Goal: Information Seeking & Learning: Learn about a topic

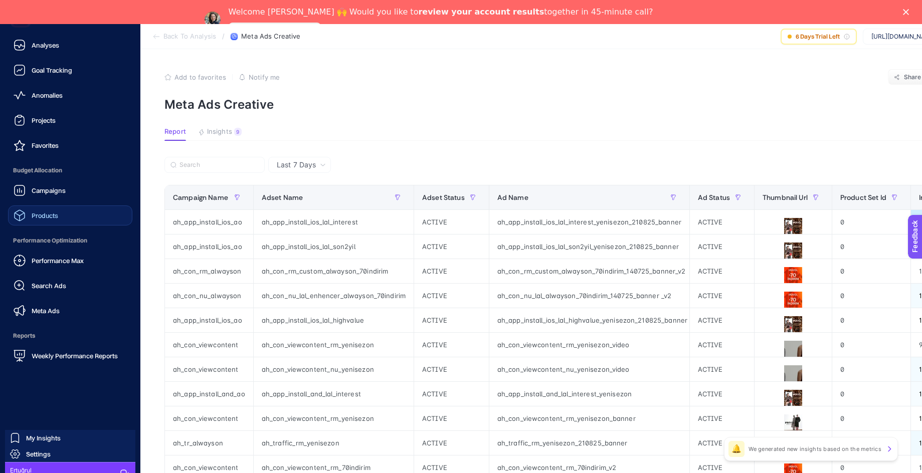
scroll to position [0, 382]
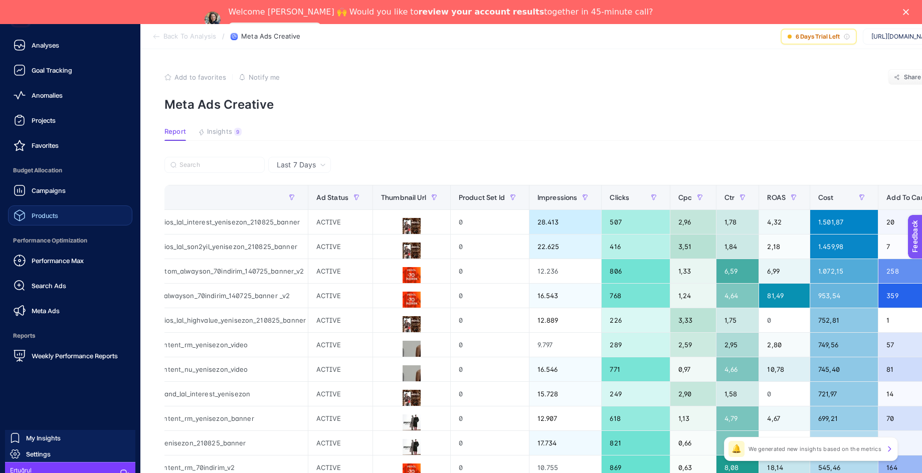
click at [54, 220] on div "Products" at bounding box center [36, 216] width 45 height 12
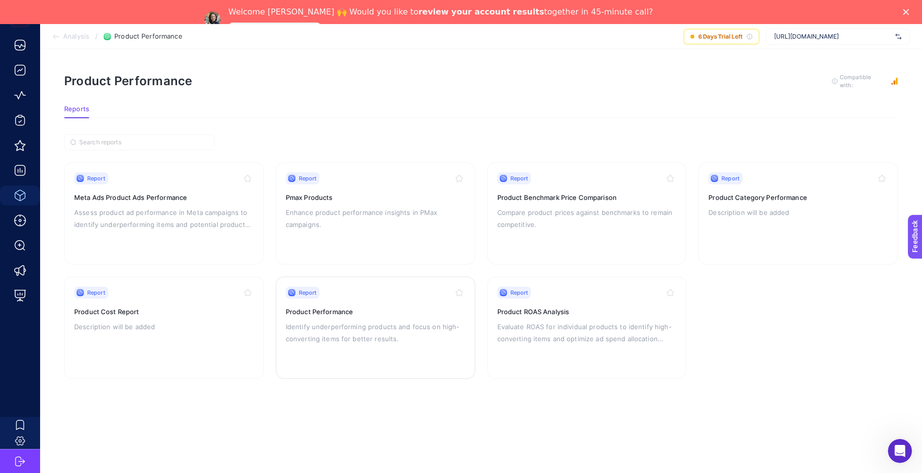
click at [364, 303] on div "Report Product Performance Identify underperforming products and focus on high-…" at bounding box center [375, 328] width 179 height 82
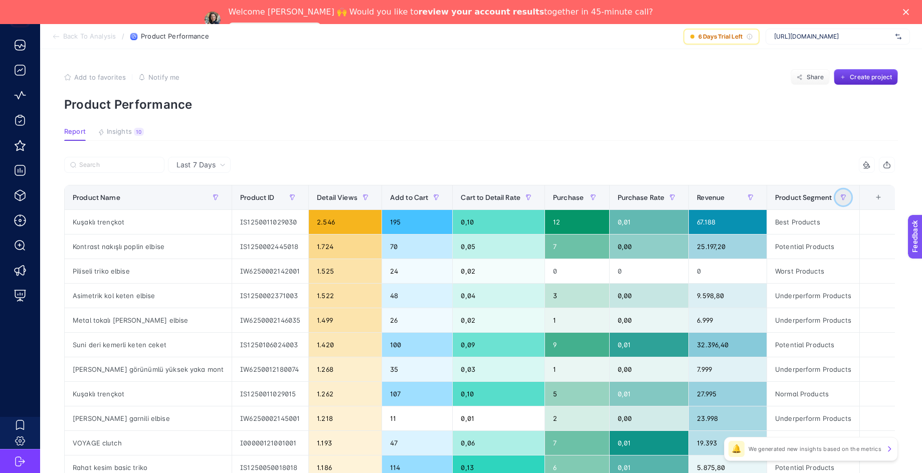
click at [846, 200] on icon "button" at bounding box center [843, 198] width 6 height 6
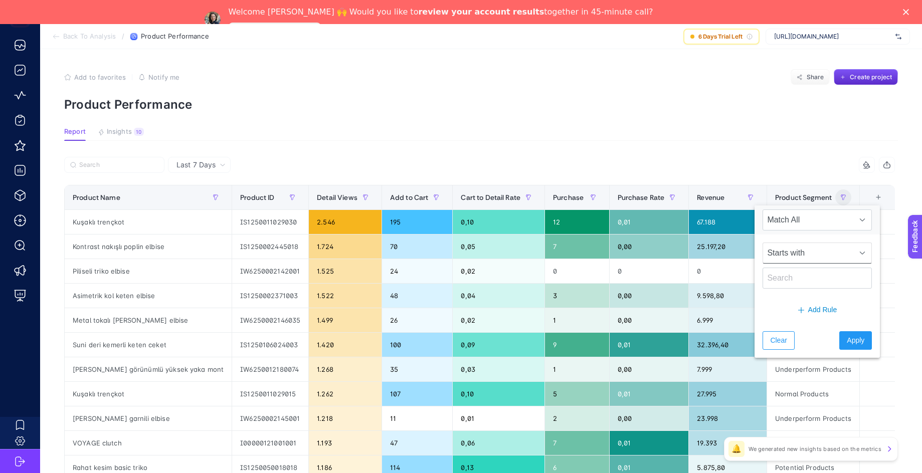
click at [853, 257] on div at bounding box center [862, 253] width 19 height 20
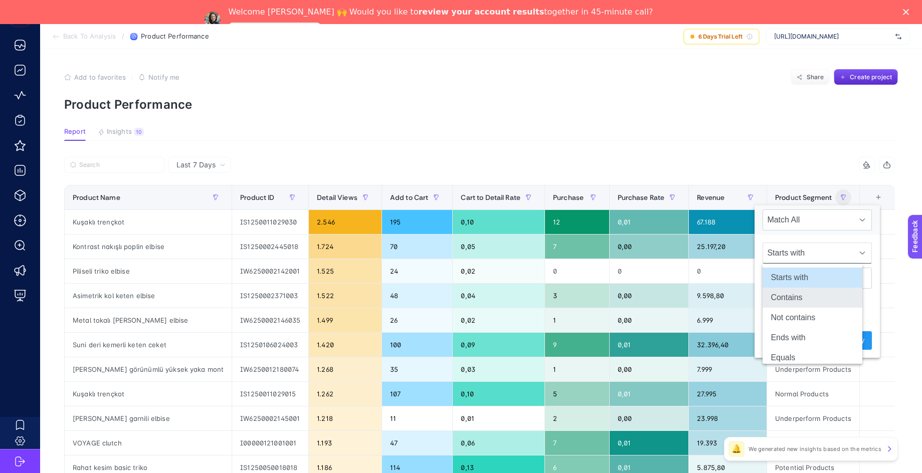
click at [830, 301] on li "Contains" at bounding box center [813, 298] width 100 height 20
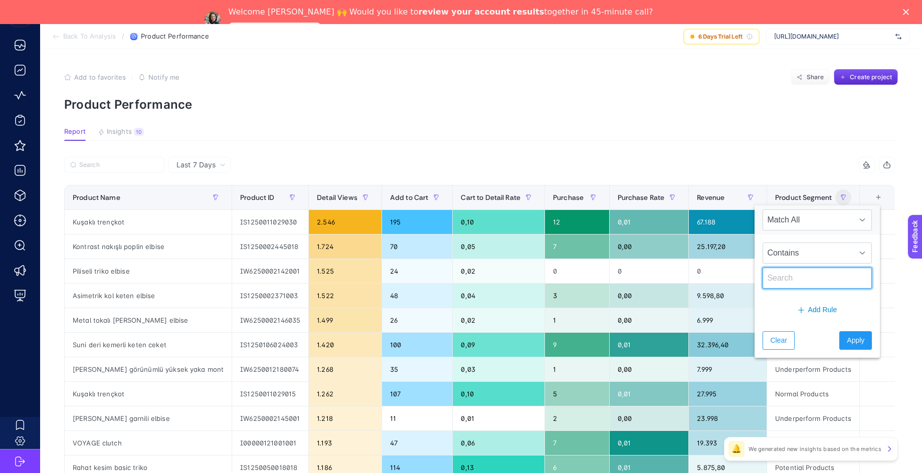
click at [829, 279] on input "text" at bounding box center [817, 278] width 109 height 21
click at [771, 342] on span "Clear" at bounding box center [778, 340] width 17 height 11
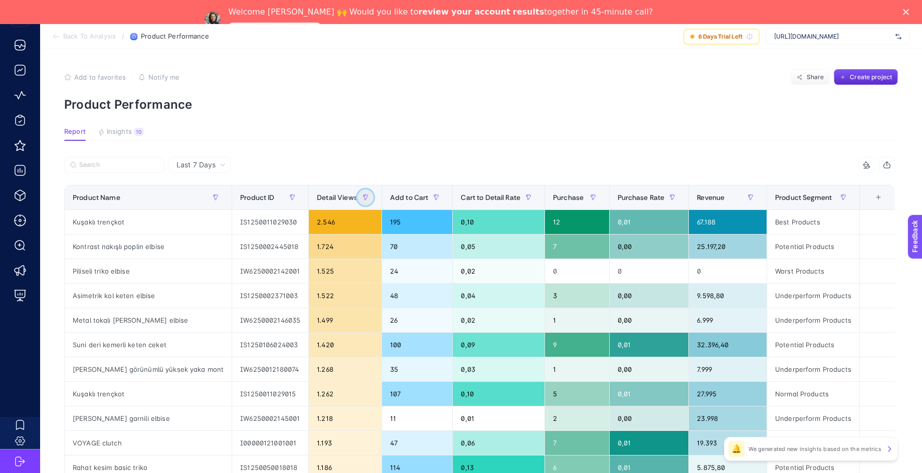
click at [362, 197] on icon "button" at bounding box center [365, 198] width 6 height 6
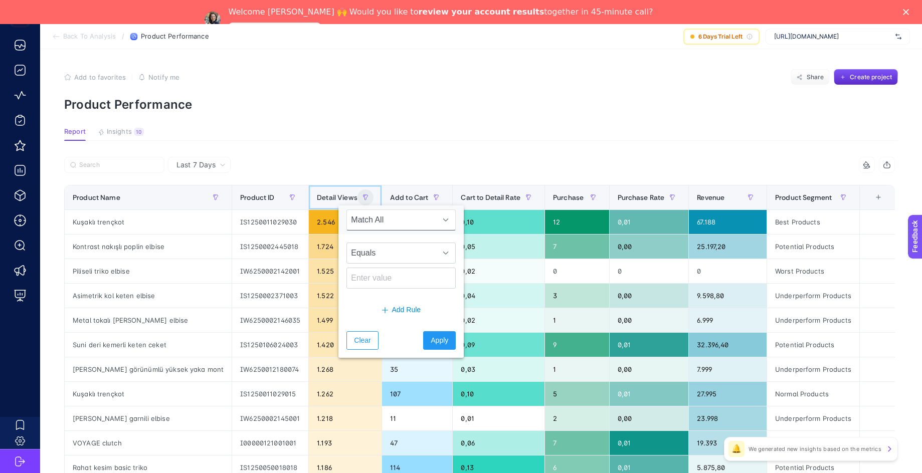
click at [317, 197] on span "Detail Views" at bounding box center [337, 198] width 41 height 8
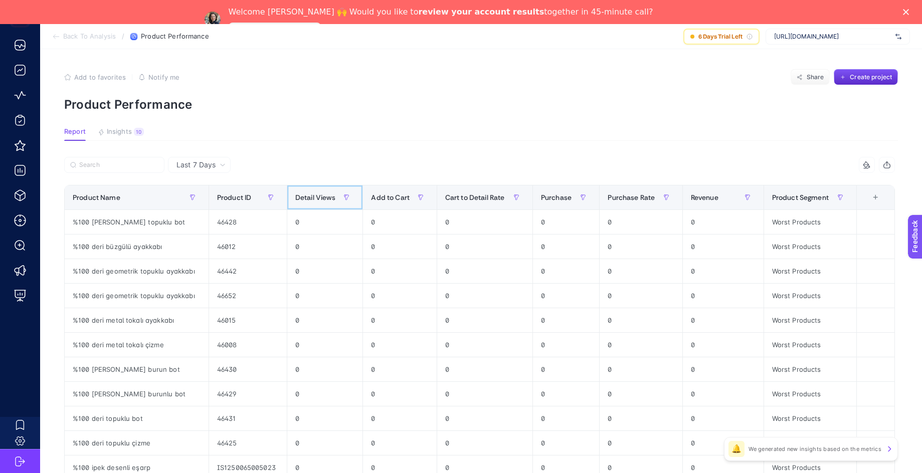
click at [319, 199] on span "Detail Views" at bounding box center [315, 198] width 41 height 8
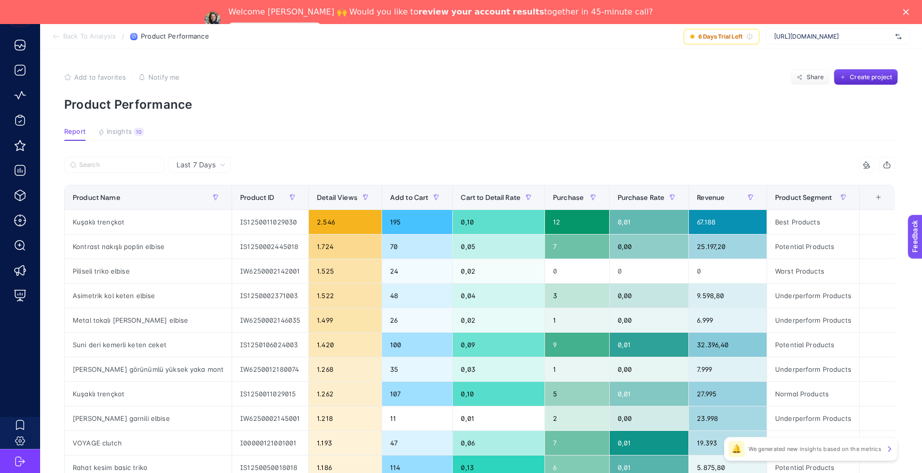
click at [210, 170] on span "Last 7 Days" at bounding box center [195, 165] width 39 height 10
click at [204, 213] on li "Last 30 Days" at bounding box center [199, 222] width 57 height 18
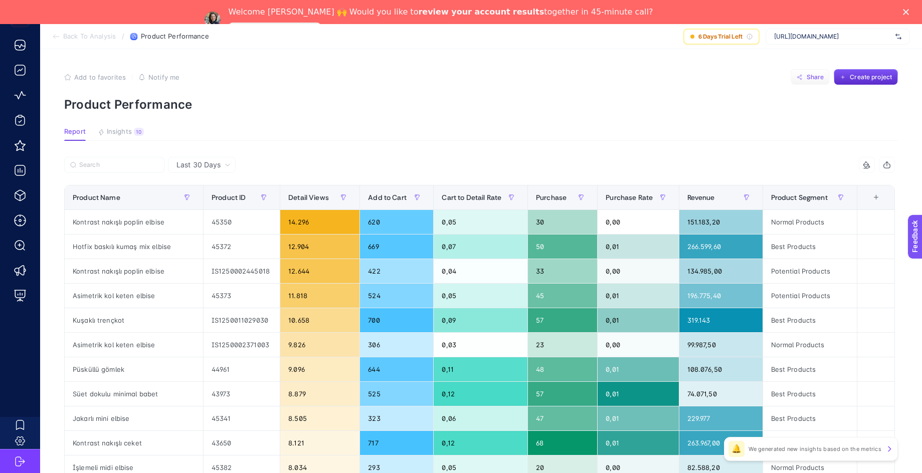
click at [815, 77] on span "Share" at bounding box center [816, 77] width 18 height 8
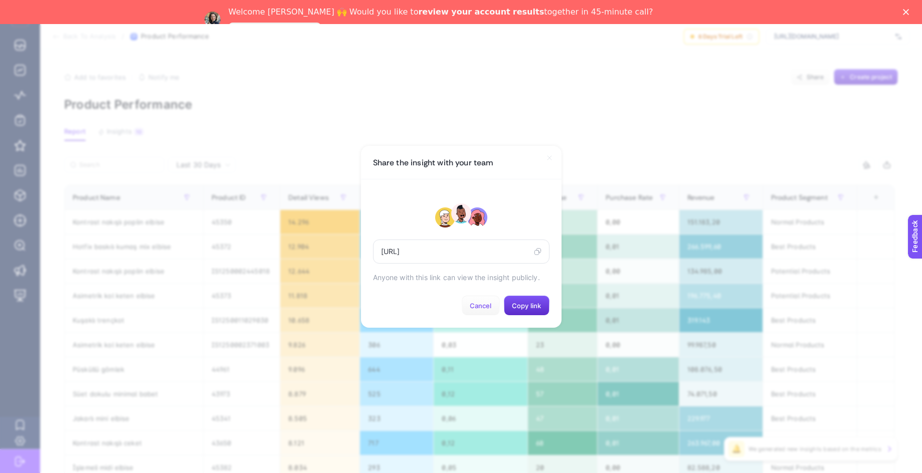
click at [488, 310] on span "Cancel" at bounding box center [481, 306] width 22 height 8
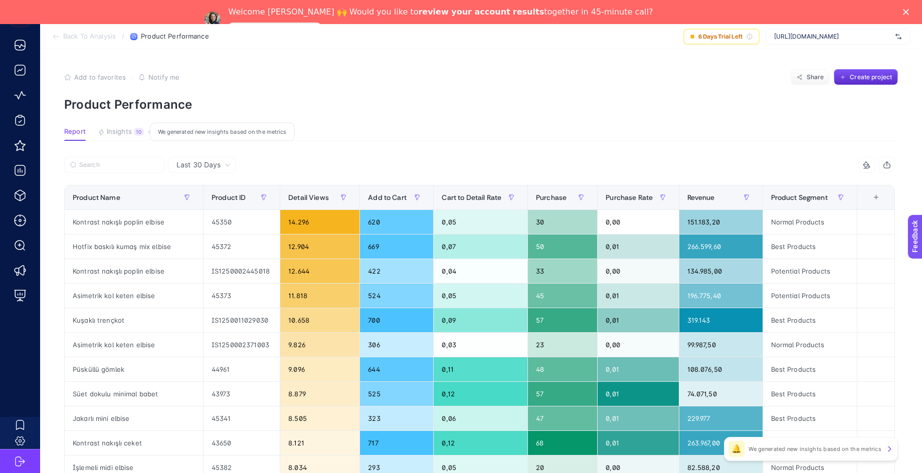
click at [111, 130] on span "Insights" at bounding box center [119, 132] width 25 height 8
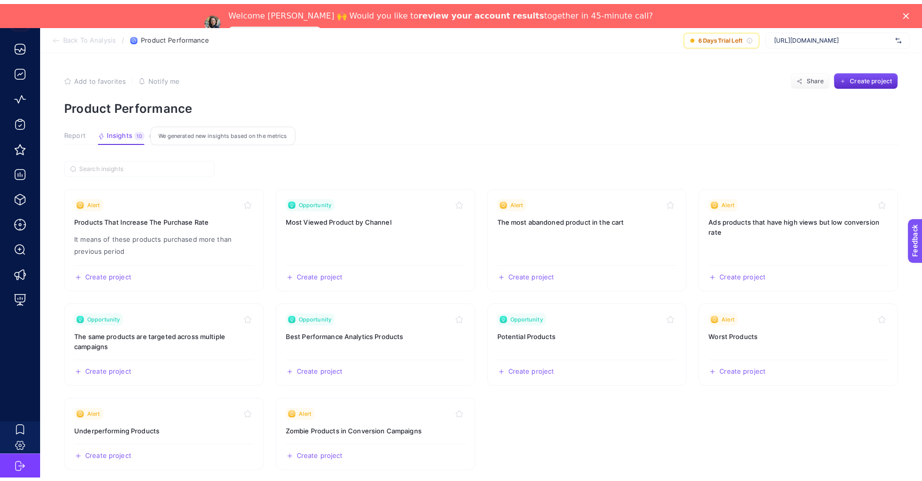
scroll to position [0, 0]
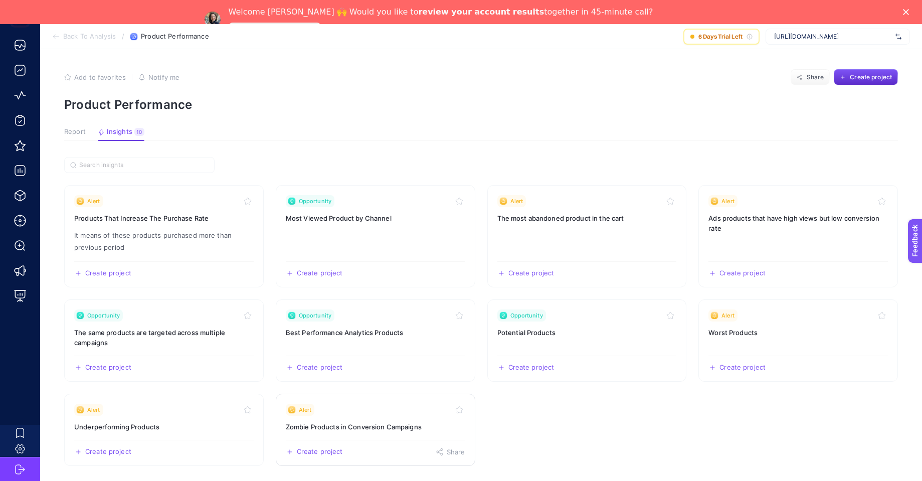
click at [398, 413] on div "Alert" at bounding box center [375, 410] width 179 height 12
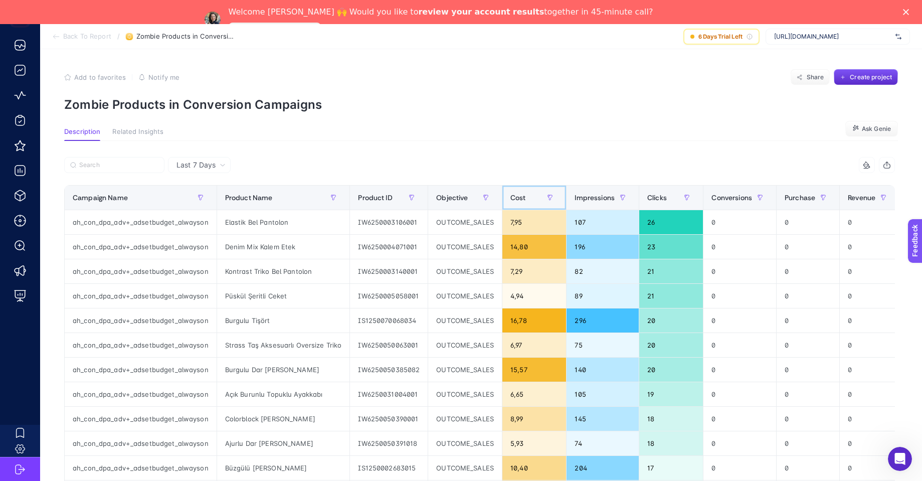
click at [515, 200] on span "Cost" at bounding box center [518, 198] width 16 height 8
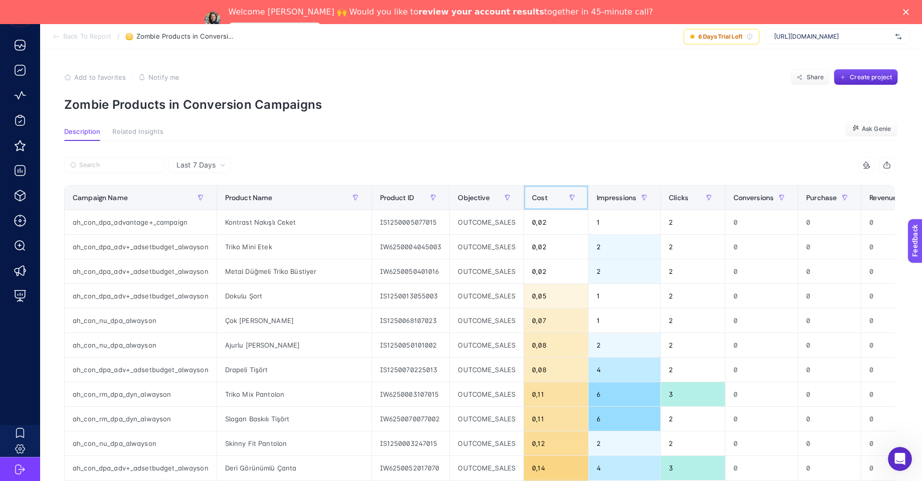
click at [532, 198] on span "Cost" at bounding box center [540, 198] width 16 height 8
